Goal: Contribute content

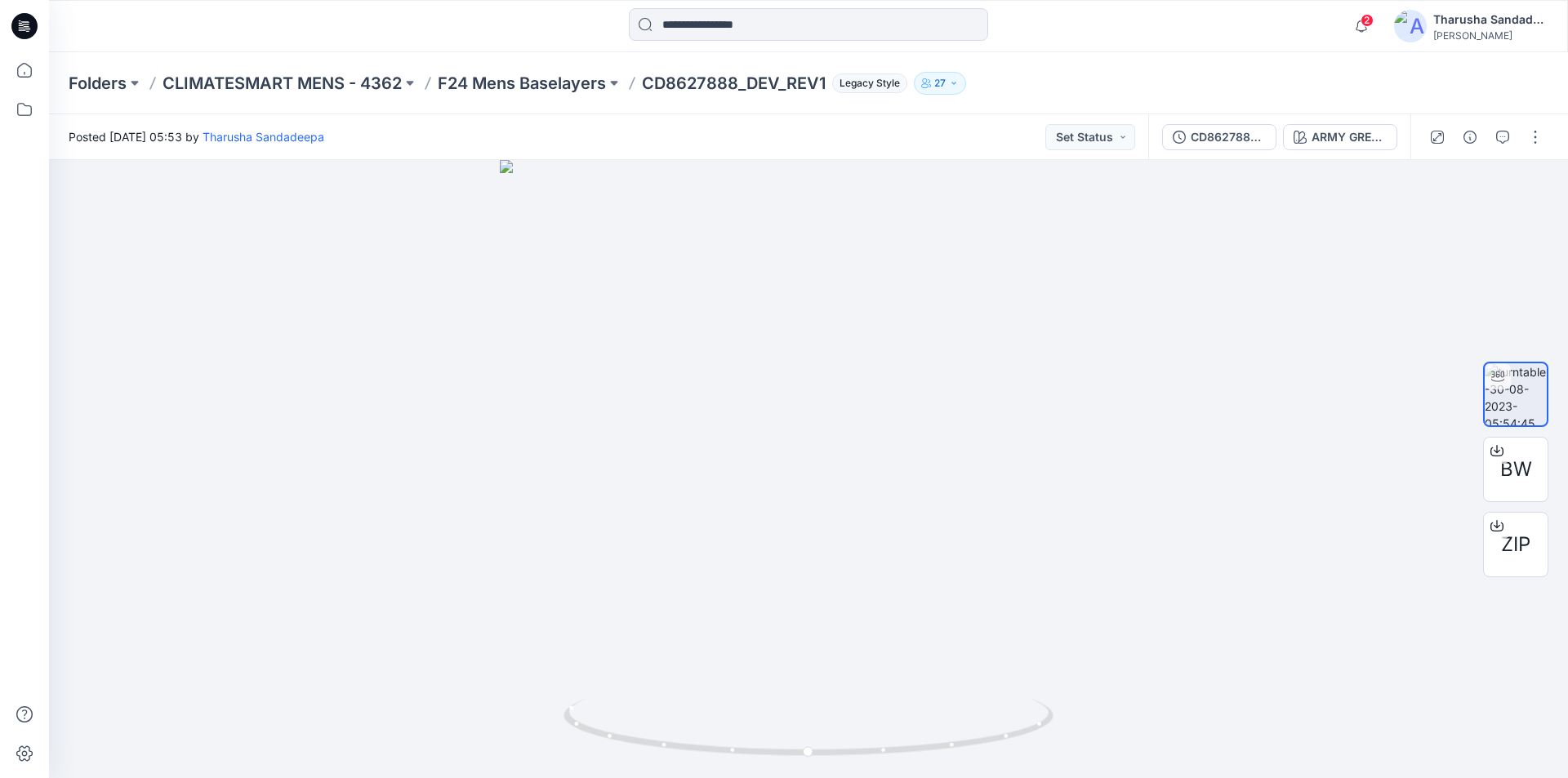
click at [30, 29] on icon at bounding box center [28, 29] width 6 height 1
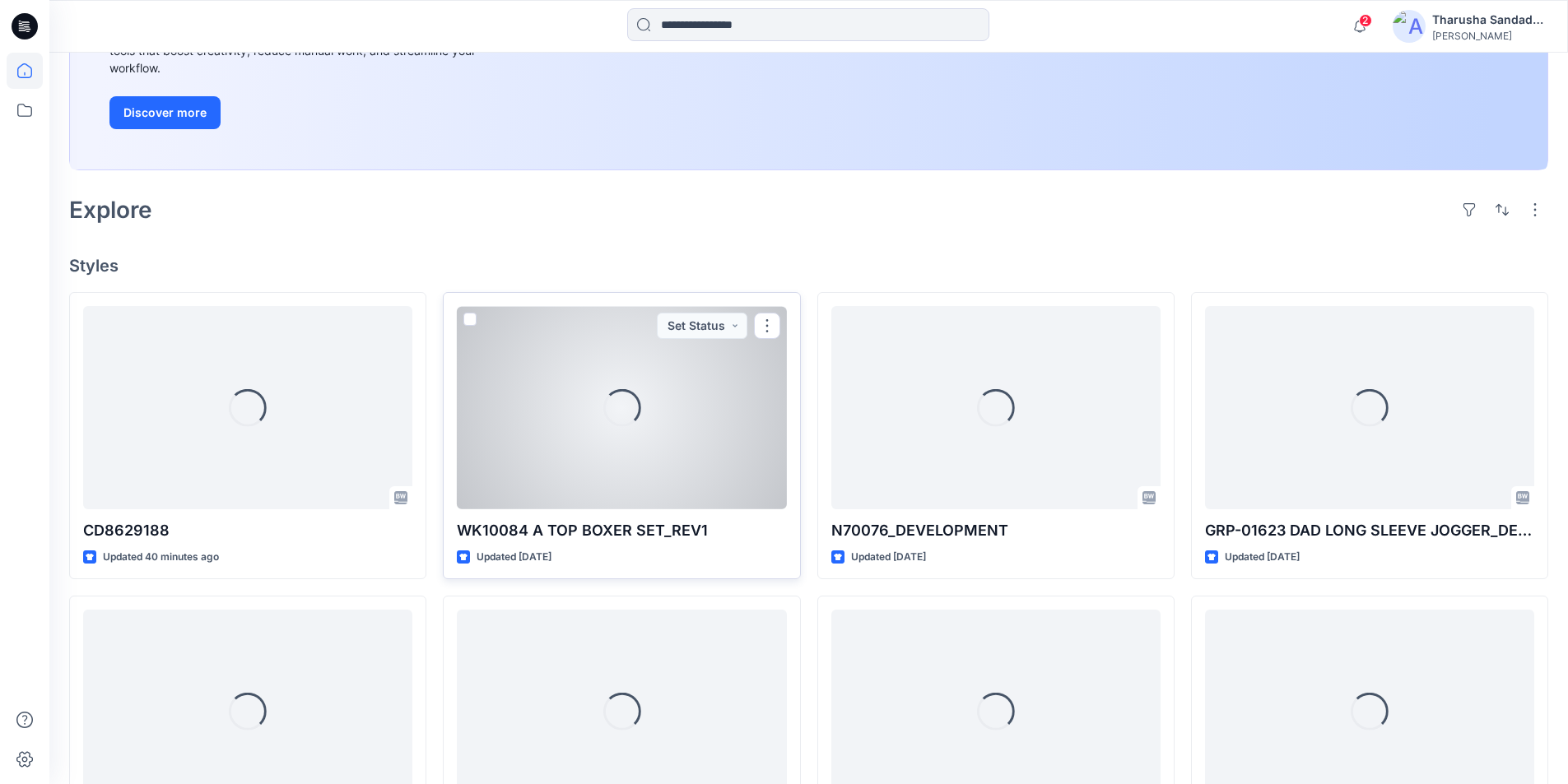
scroll to position [278, 0]
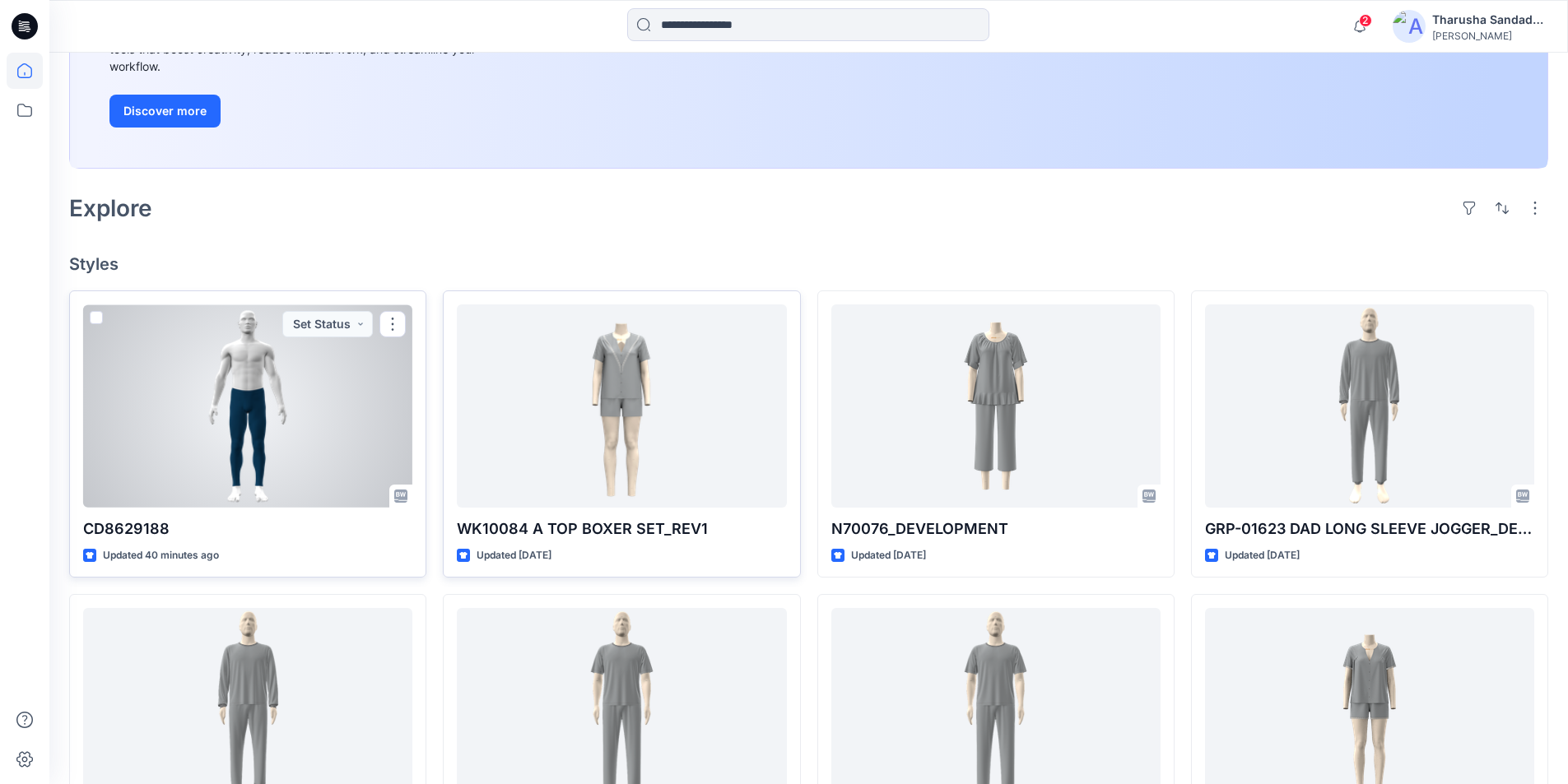
click at [336, 460] on div at bounding box center [248, 406] width 329 height 203
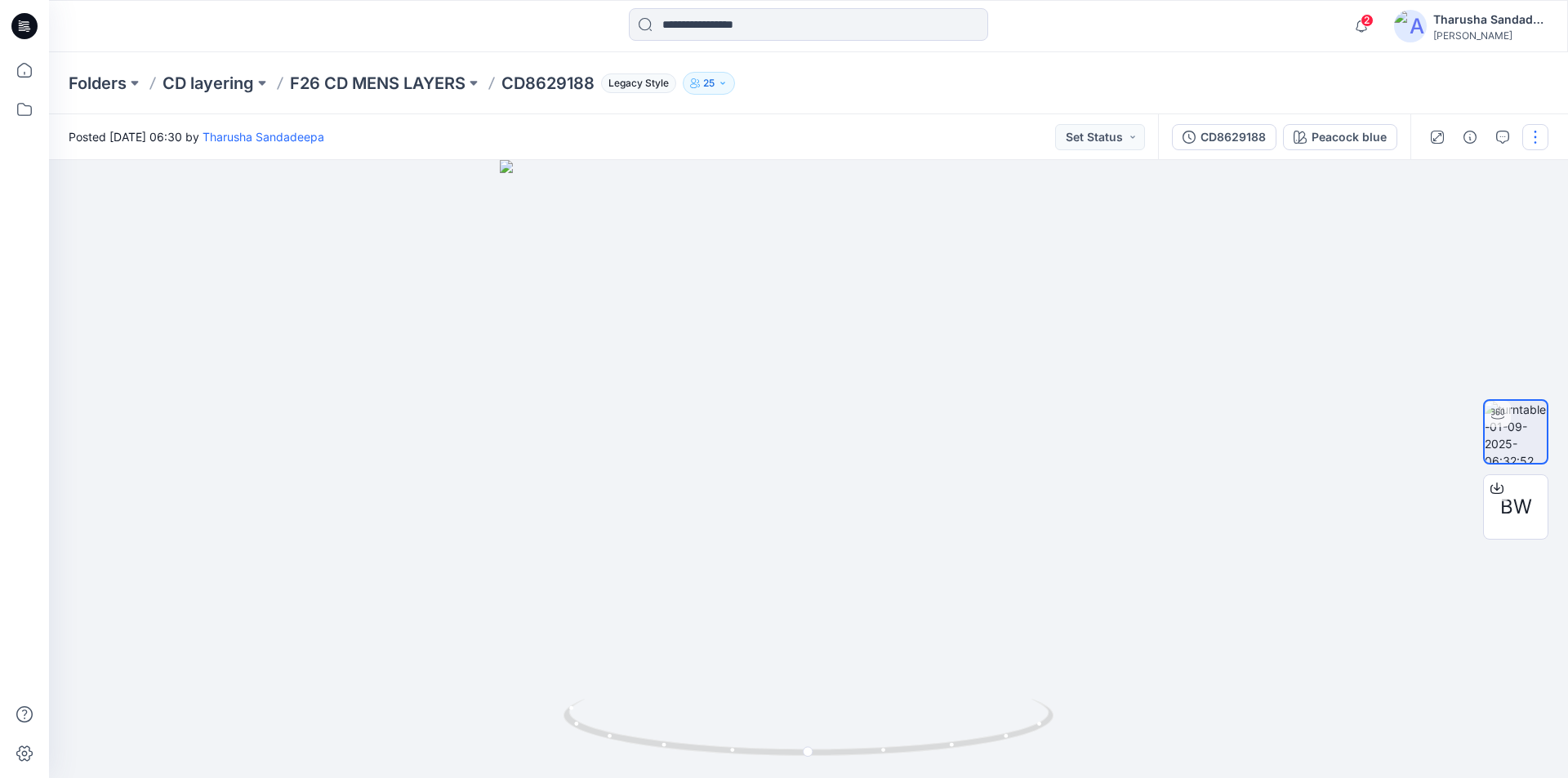
click at [1535, 135] on button "button" at bounding box center [1535, 136] width 26 height 26
click at [1473, 180] on button "Edit" at bounding box center [1467, 175] width 151 height 30
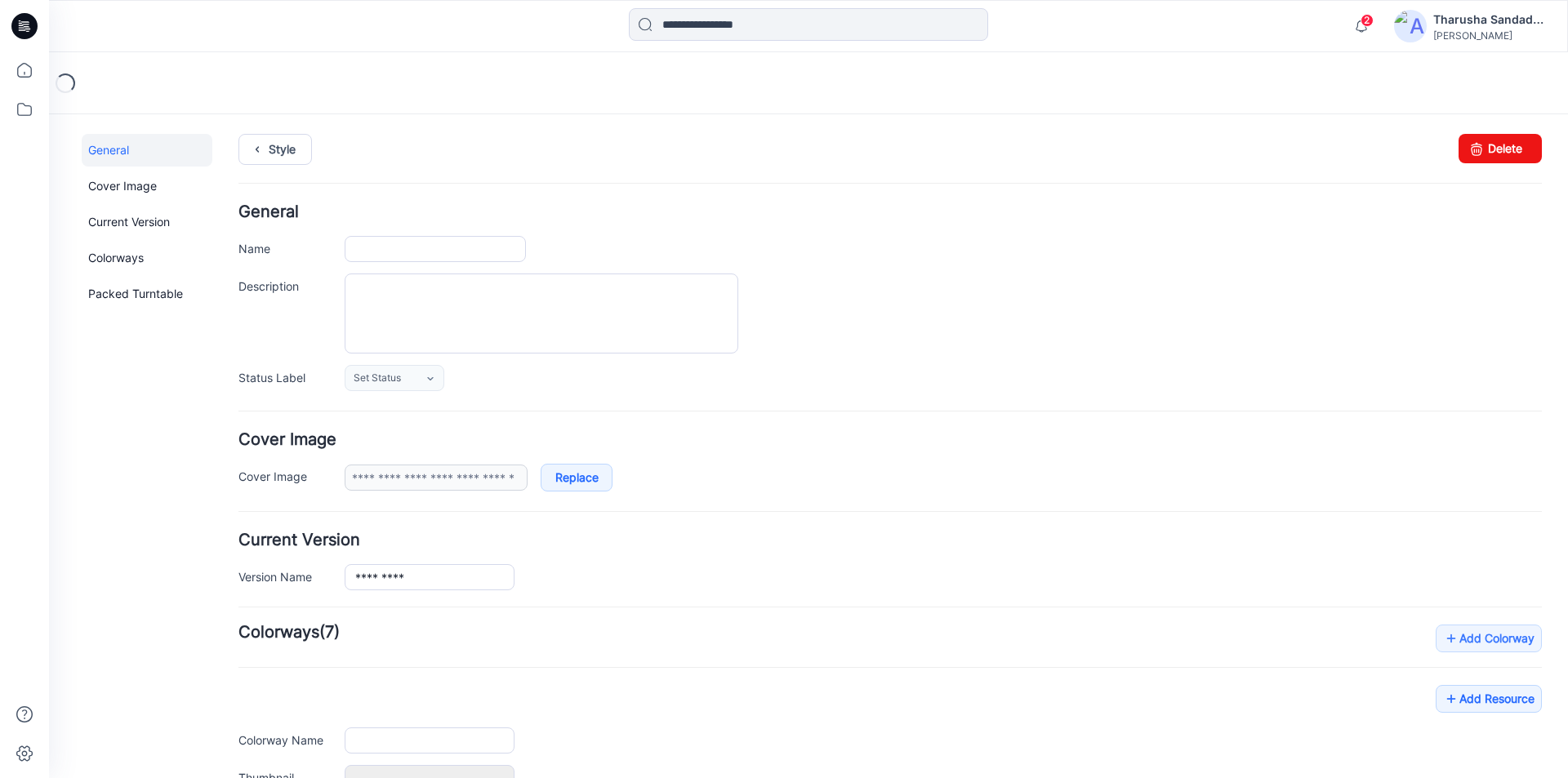
type input "*********"
type input "**********"
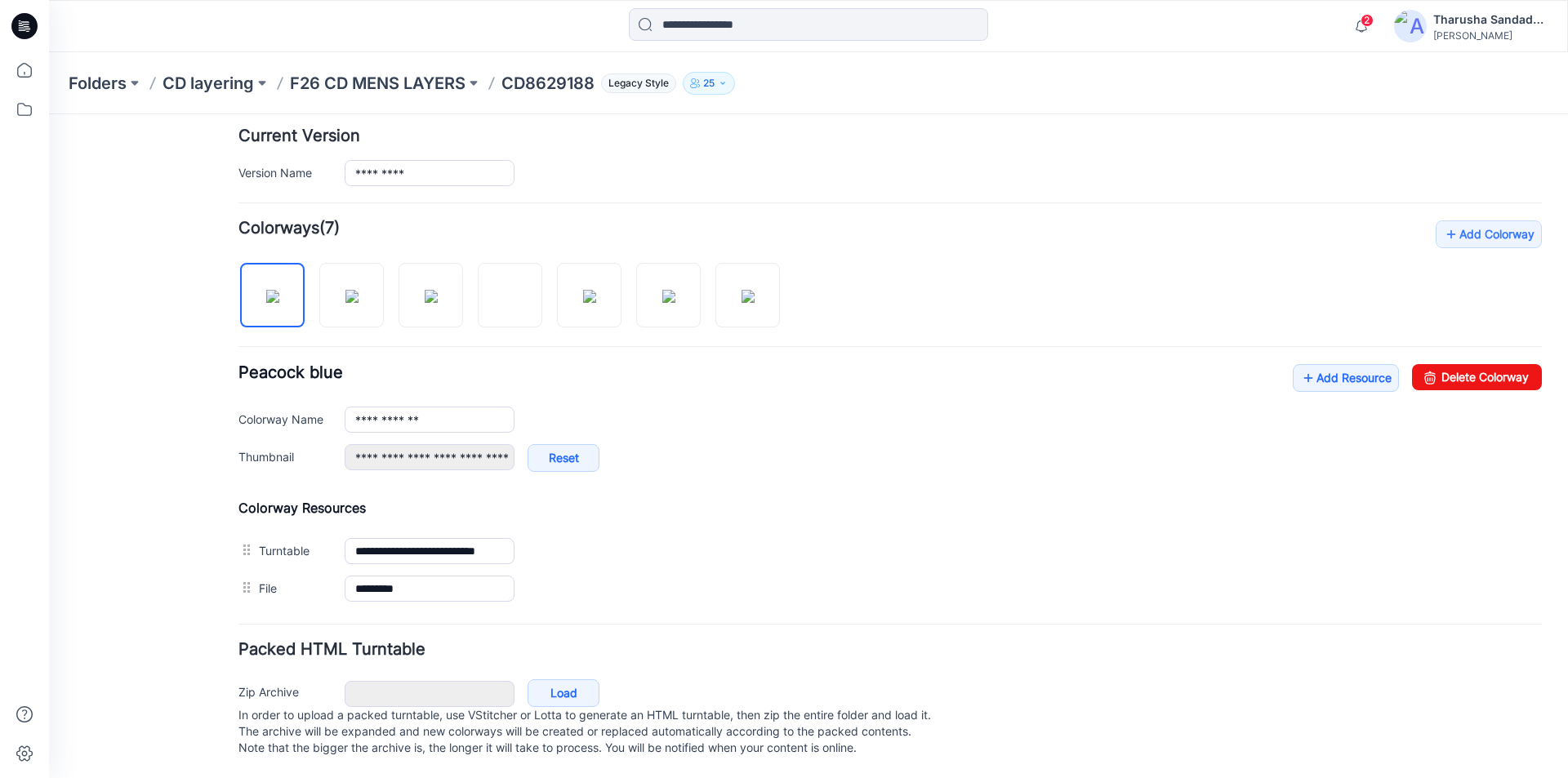
scroll to position [420, 0]
click at [1331, 366] on link "Add Resource" at bounding box center [1345, 377] width 106 height 28
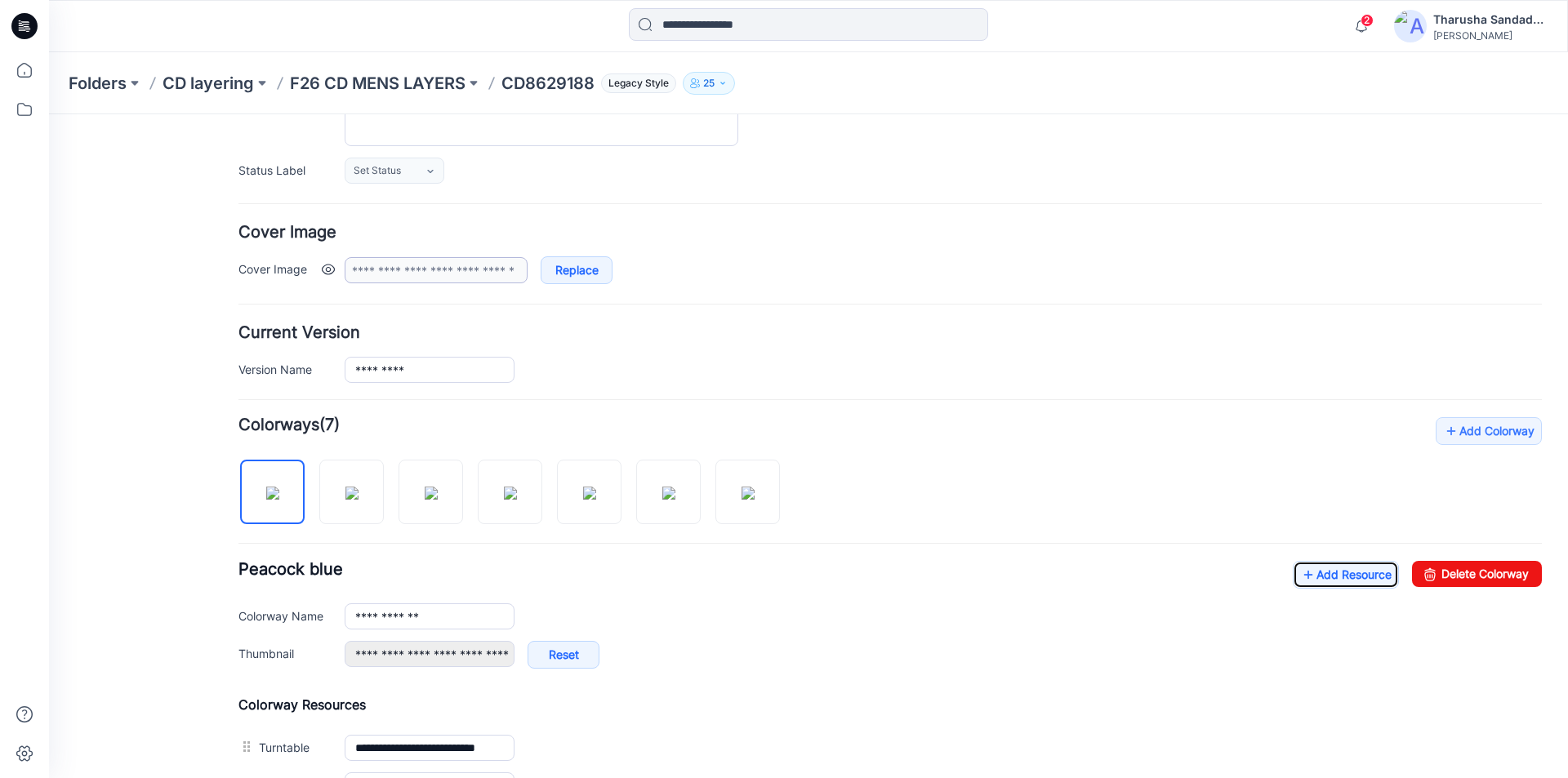
scroll to position [0, 0]
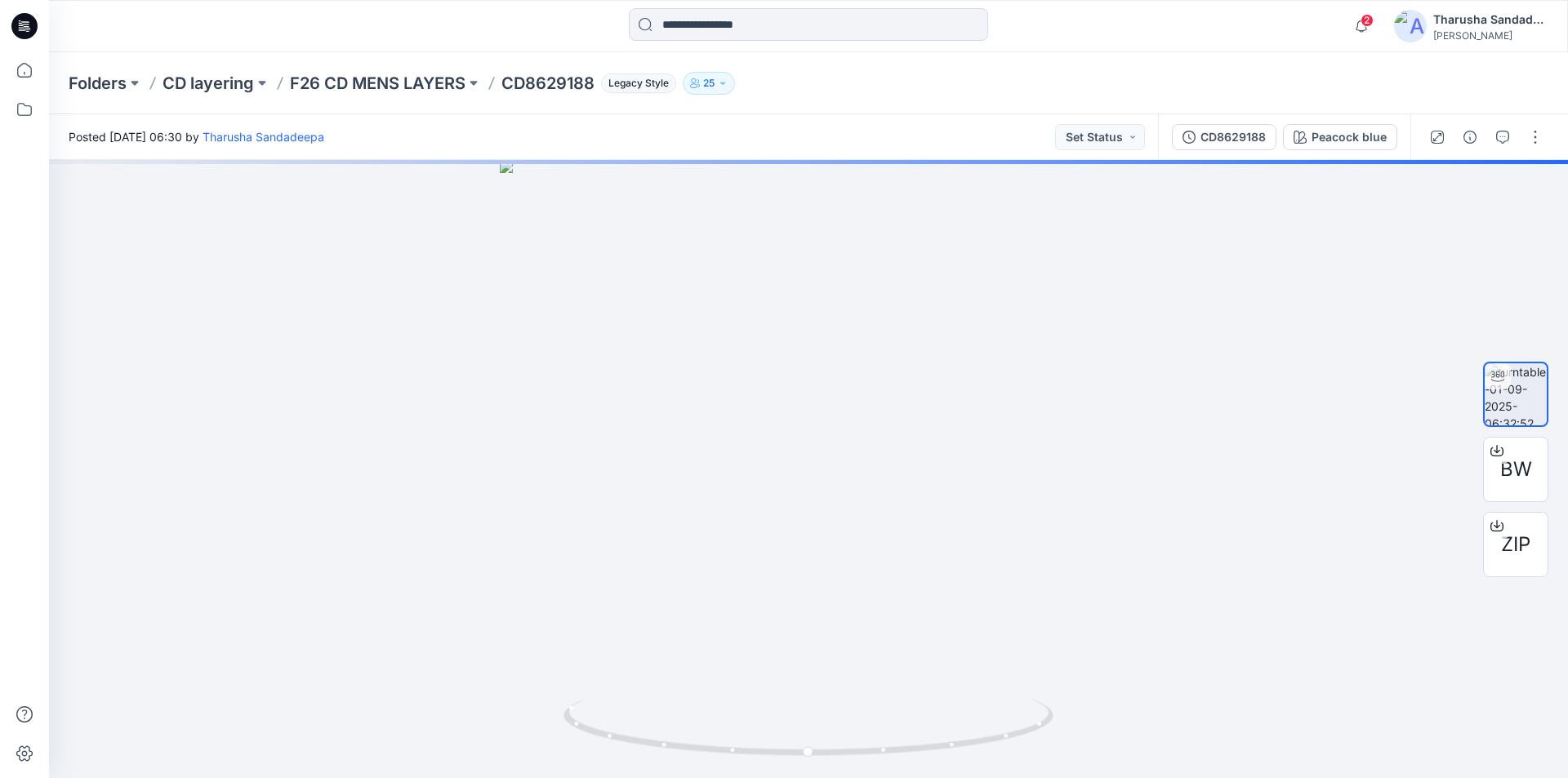
click at [24, 37] on icon at bounding box center [24, 26] width 26 height 26
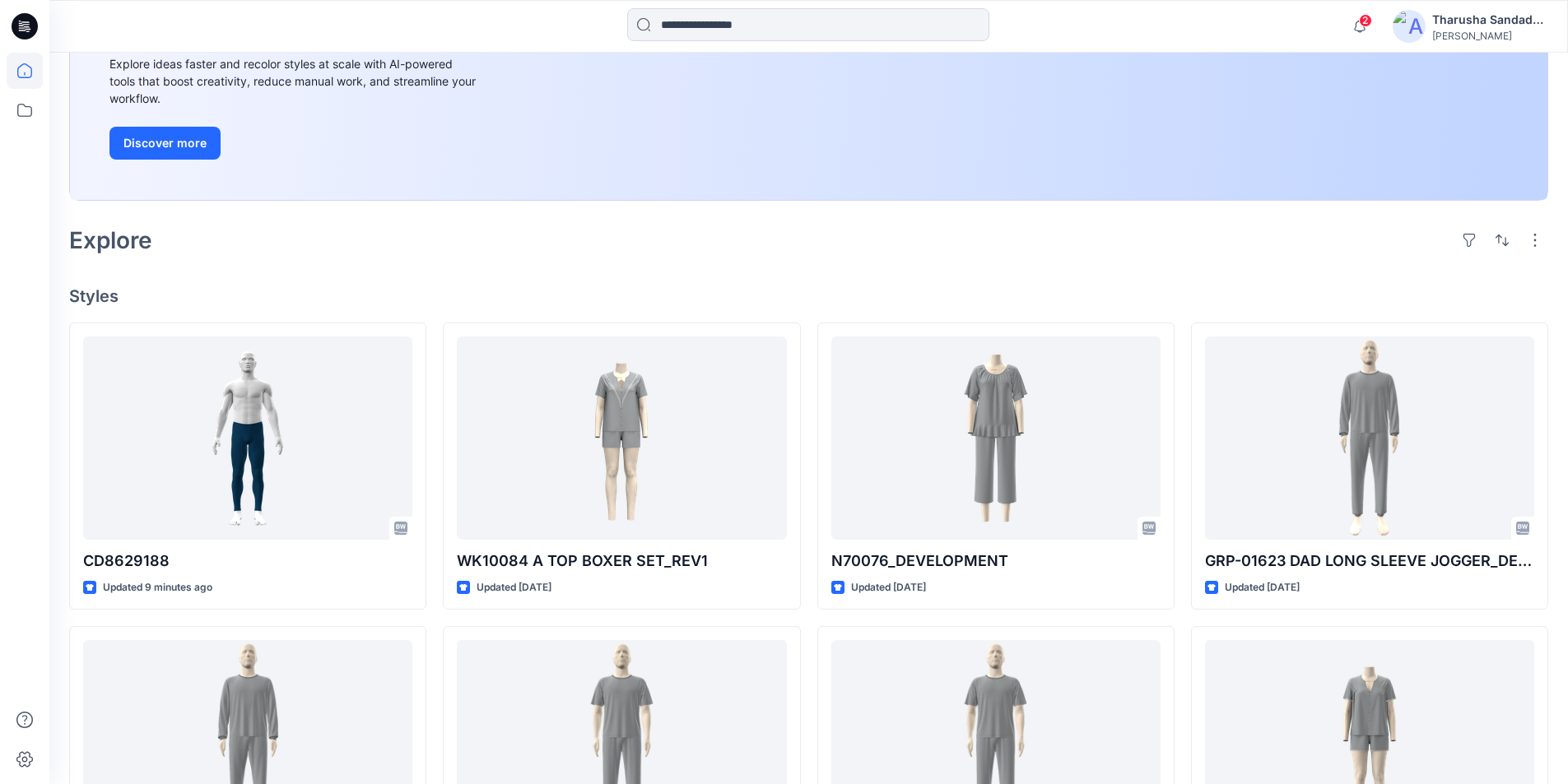
scroll to position [247, 0]
